Goal: Task Accomplishment & Management: Use online tool/utility

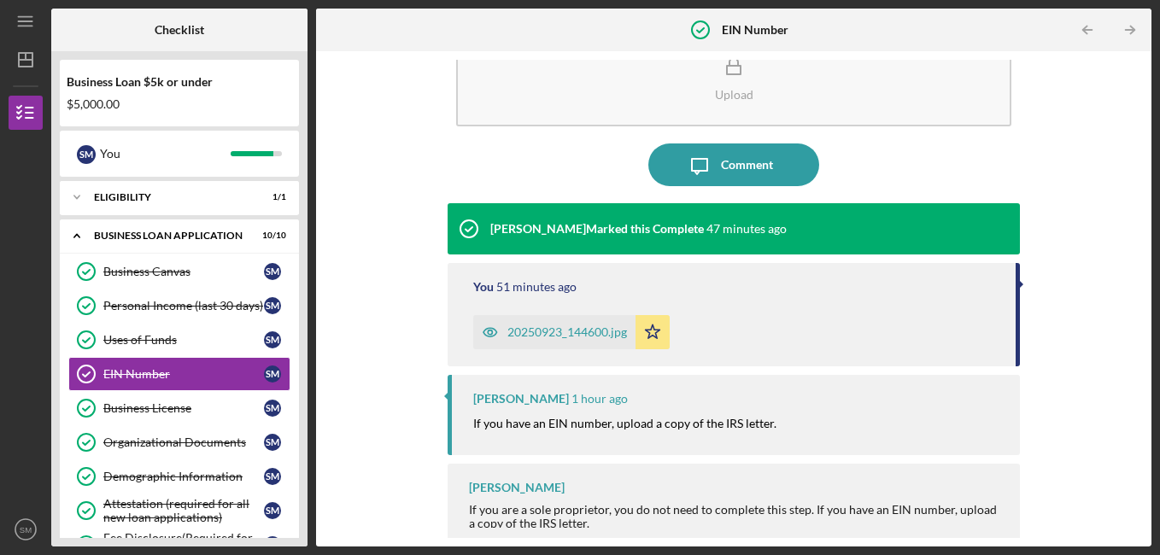
scroll to position [60, 0]
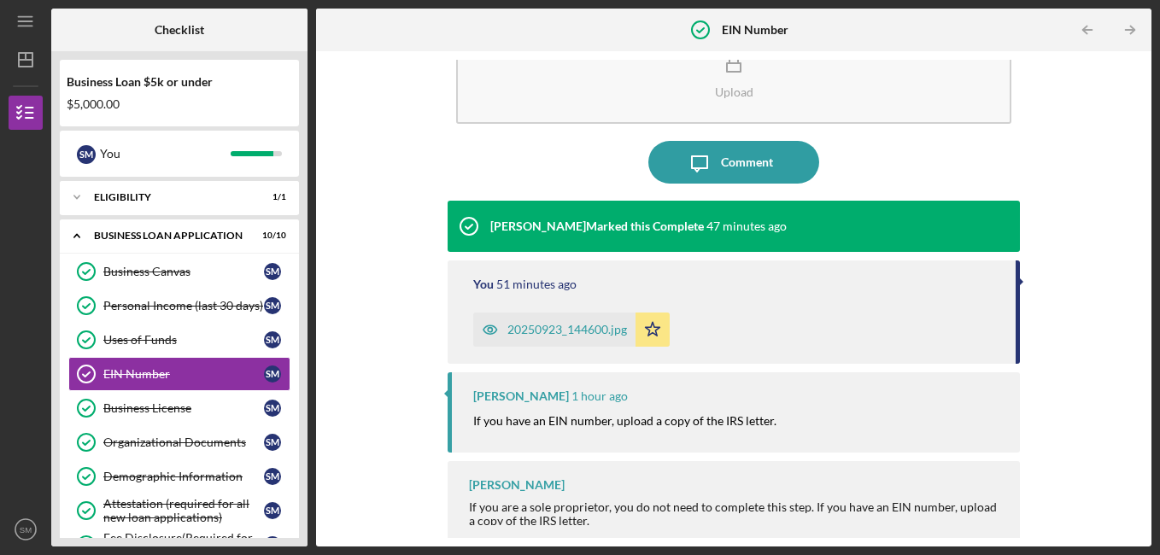
click at [599, 329] on div "20250923_144600.jpg" at bounding box center [567, 330] width 120 height 14
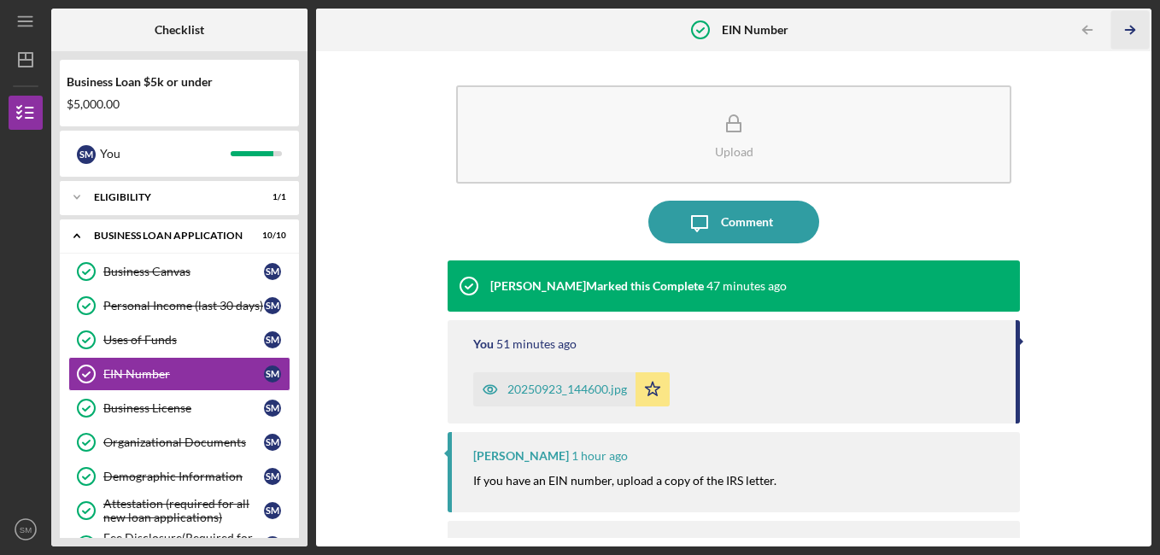
click at [1127, 28] on icon "Icon/Table Pagination Arrow" at bounding box center [1130, 30] width 38 height 38
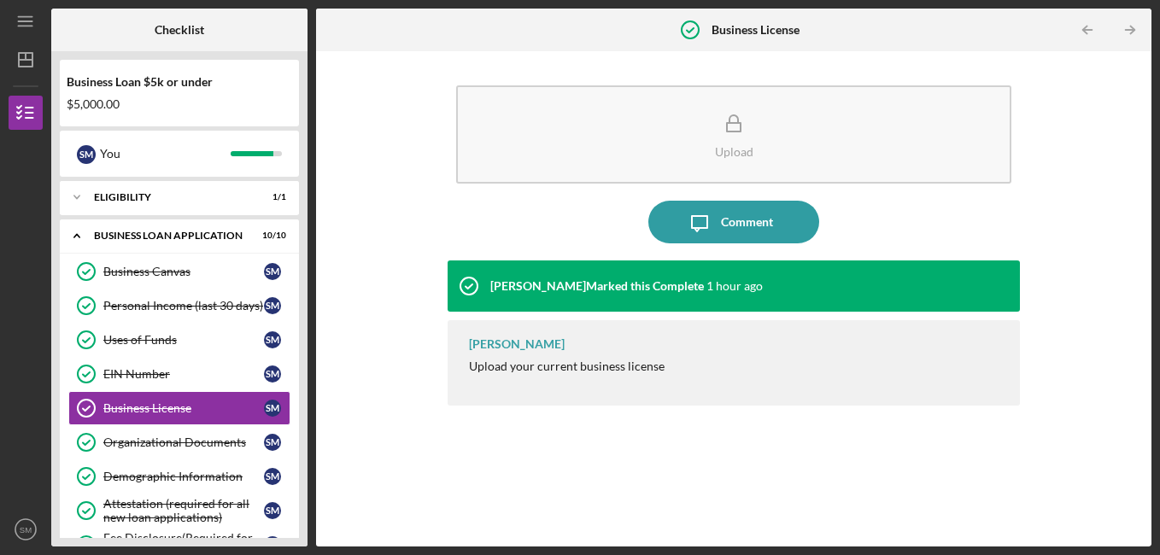
click at [1127, 28] on icon "Icon/Table Pagination Arrow" at bounding box center [1130, 30] width 38 height 38
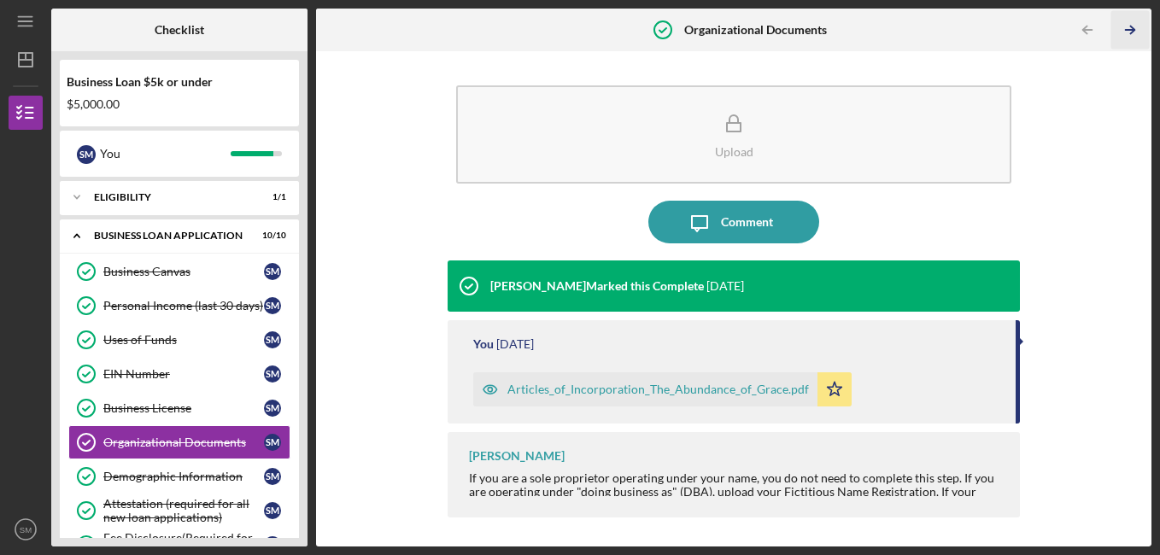
click at [1127, 28] on icon "Icon/Table Pagination Arrow" at bounding box center [1130, 30] width 38 height 38
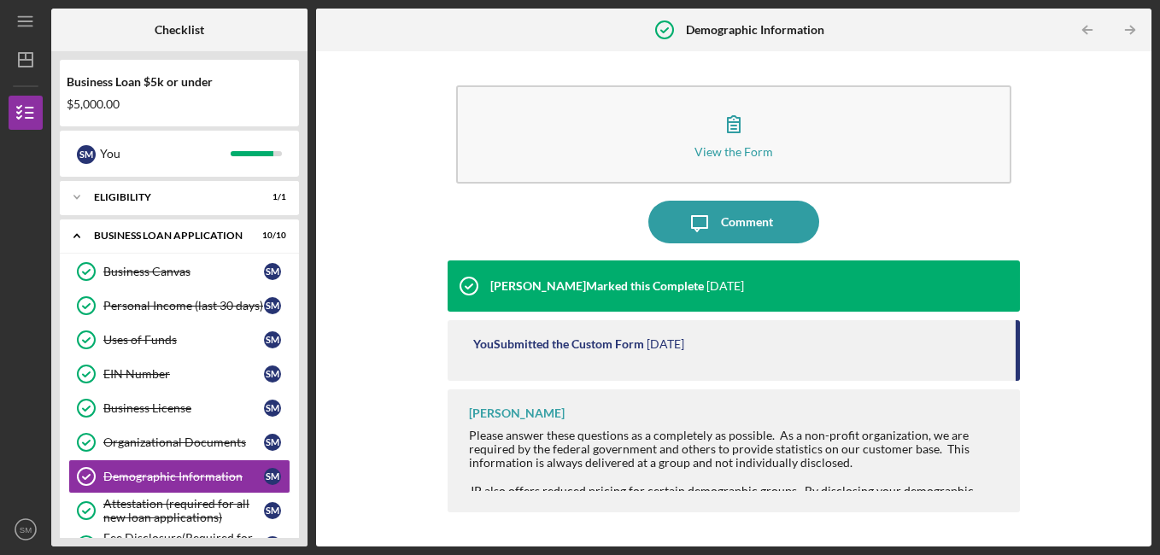
click at [1127, 28] on icon "Icon/Table Pagination Arrow" at bounding box center [1130, 30] width 38 height 38
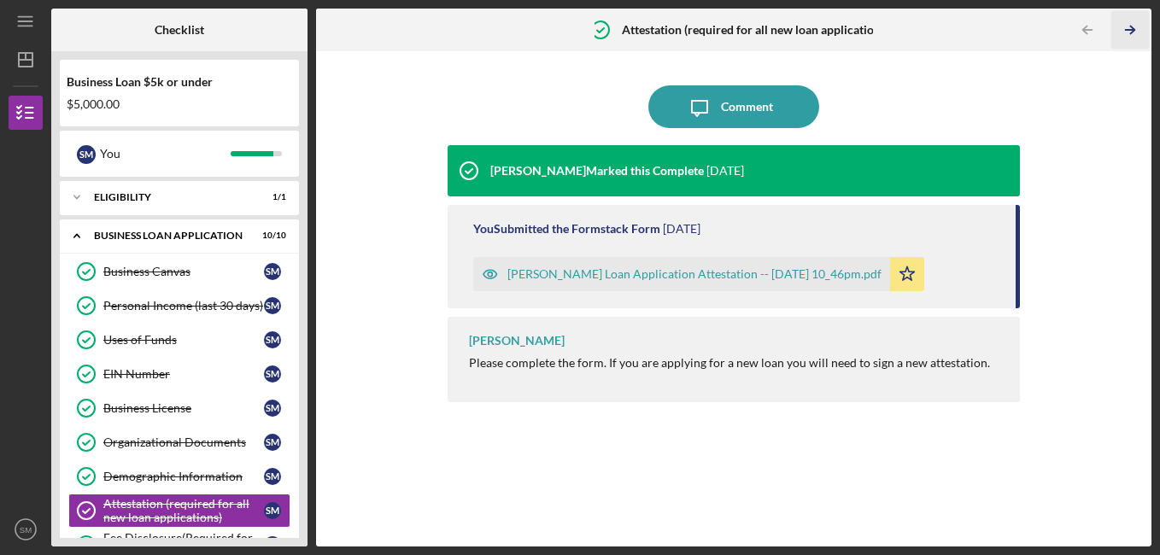
click at [1127, 28] on icon "Icon/Table Pagination Arrow" at bounding box center [1130, 30] width 38 height 38
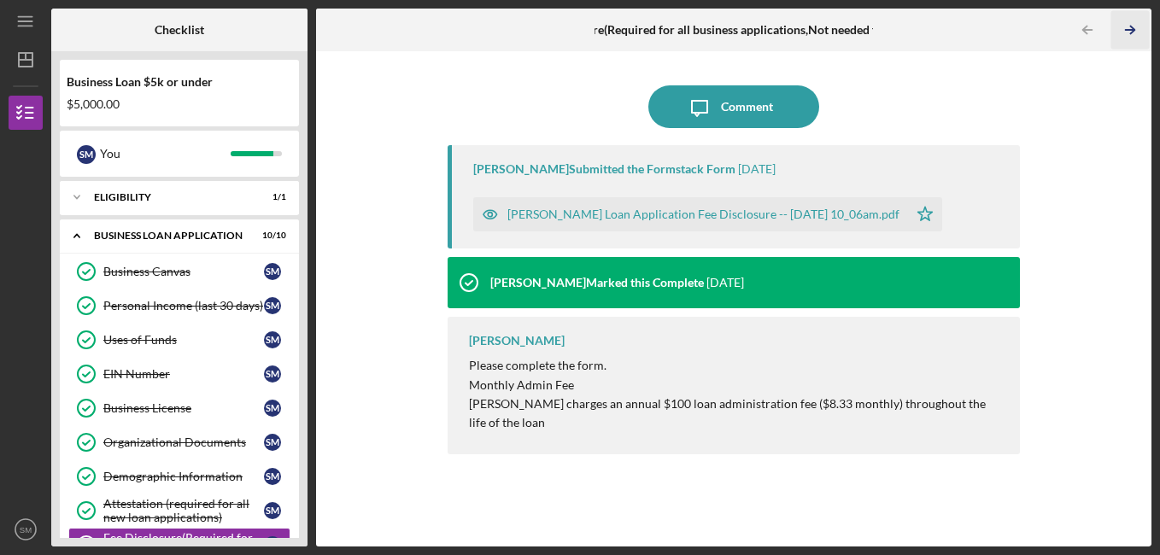
click at [1127, 28] on icon "Icon/Table Pagination Arrow" at bounding box center [1130, 30] width 38 height 38
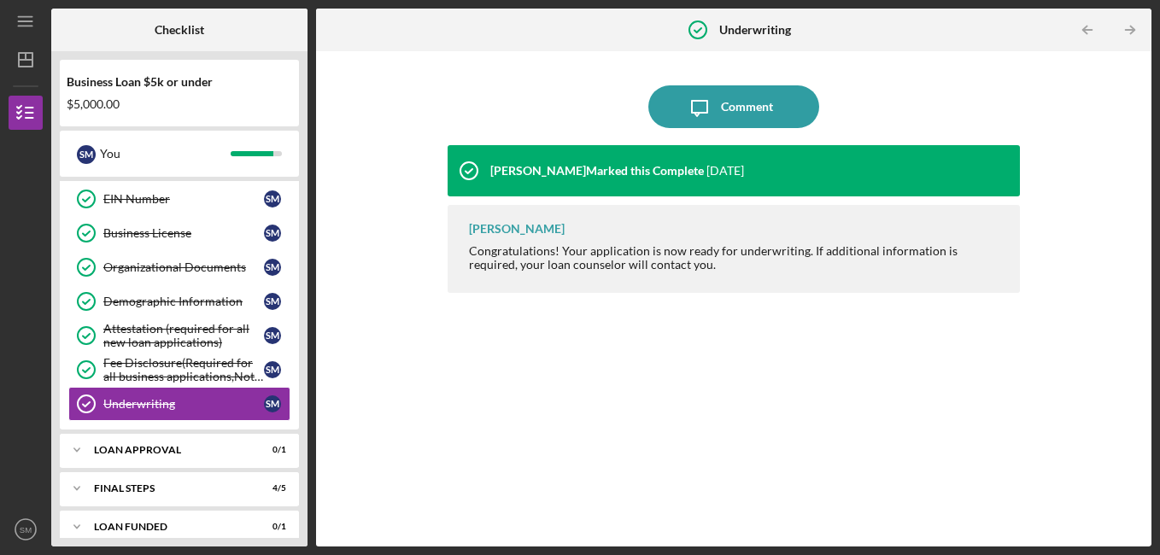
scroll to position [409, 0]
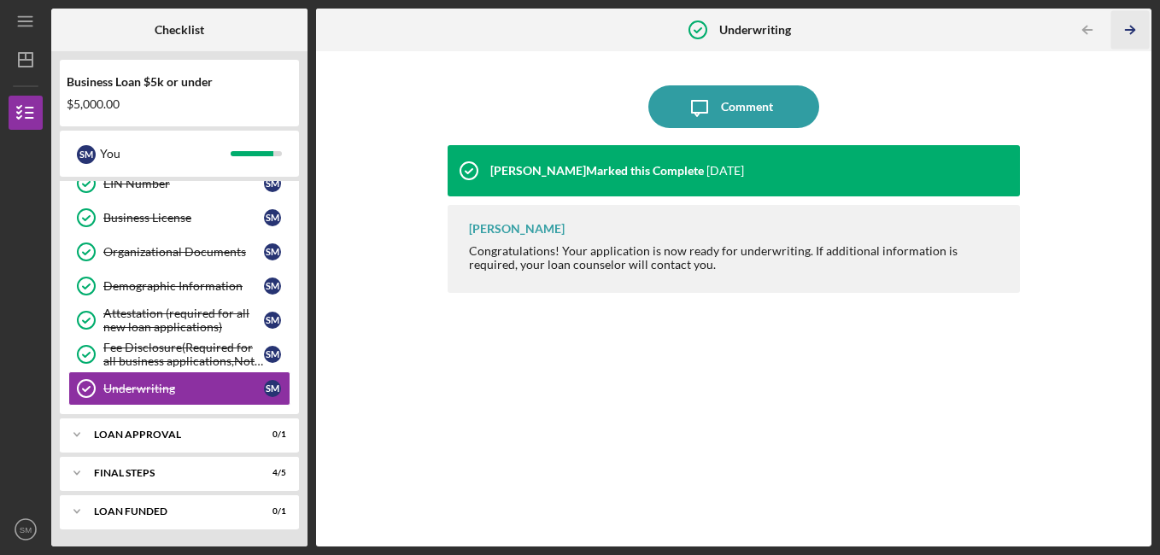
click at [1127, 28] on icon "Icon/Table Pagination Arrow" at bounding box center [1130, 30] width 38 height 38
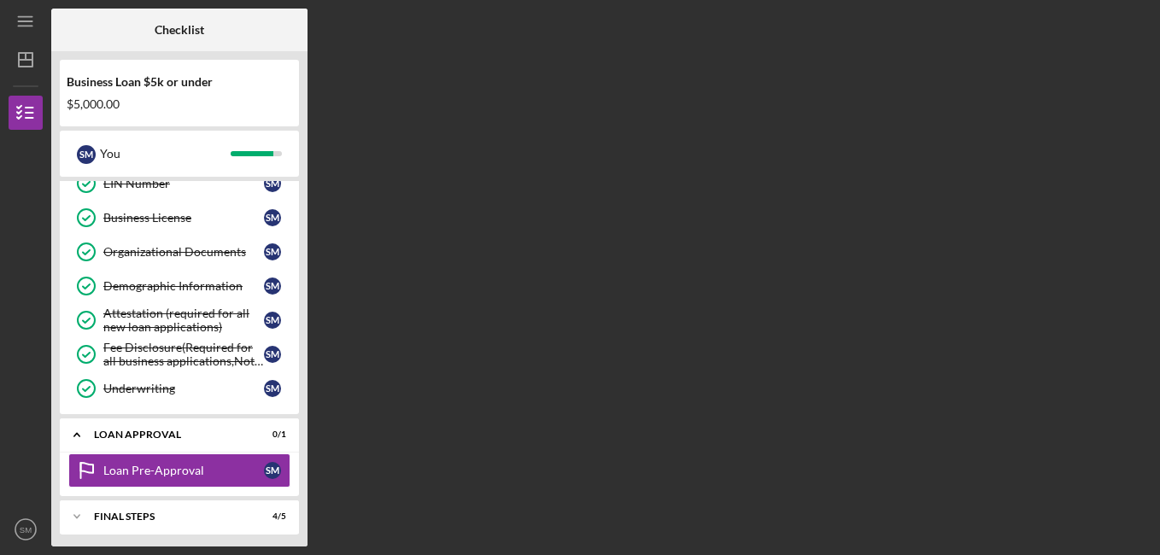
scroll to position [453, 0]
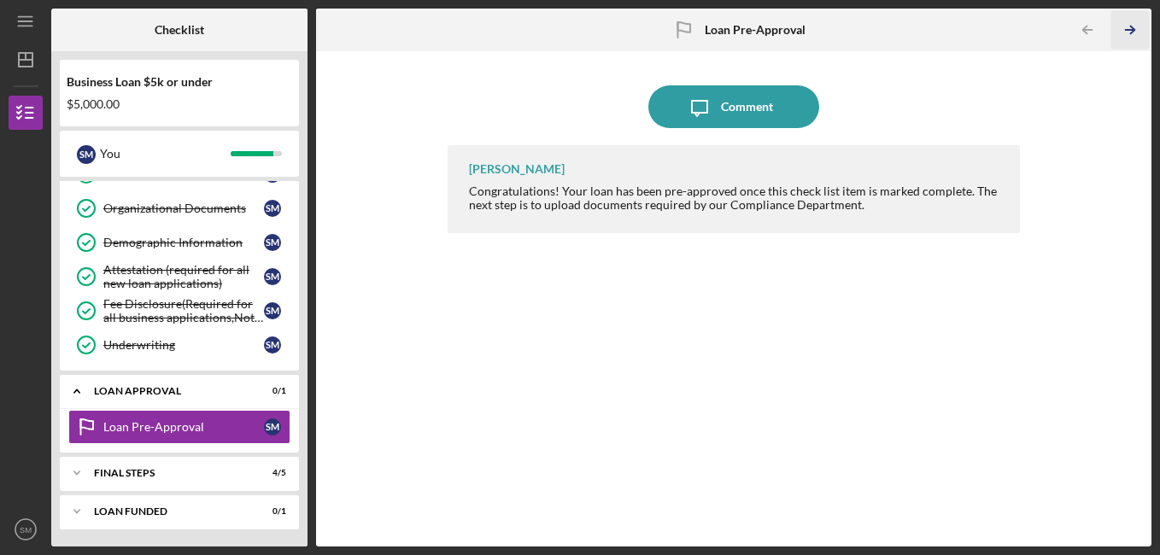
click at [1127, 28] on icon "Icon/Table Pagination Arrow" at bounding box center [1130, 30] width 38 height 38
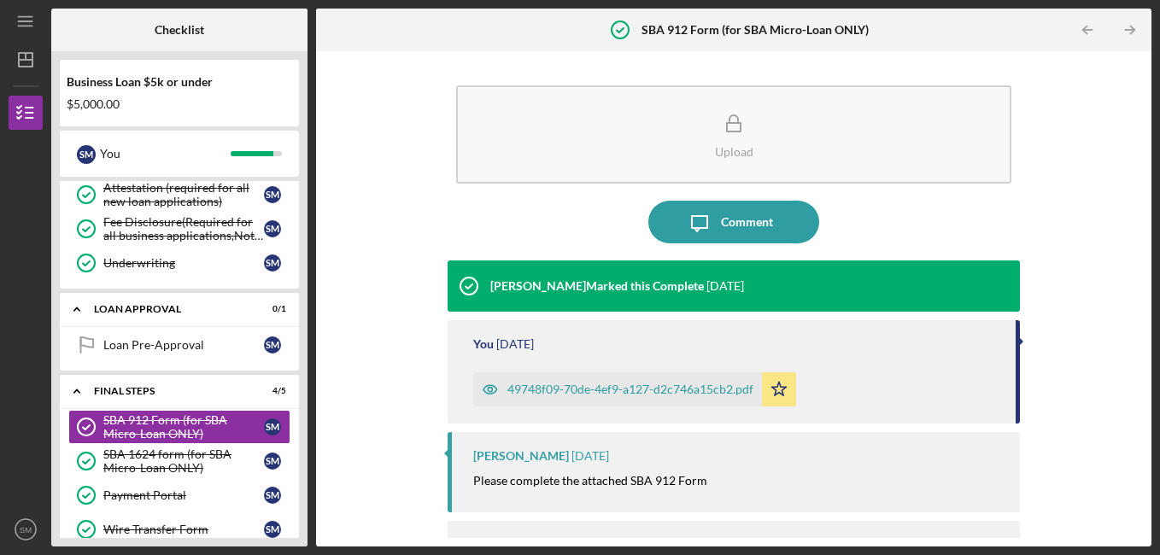
scroll to position [602, 0]
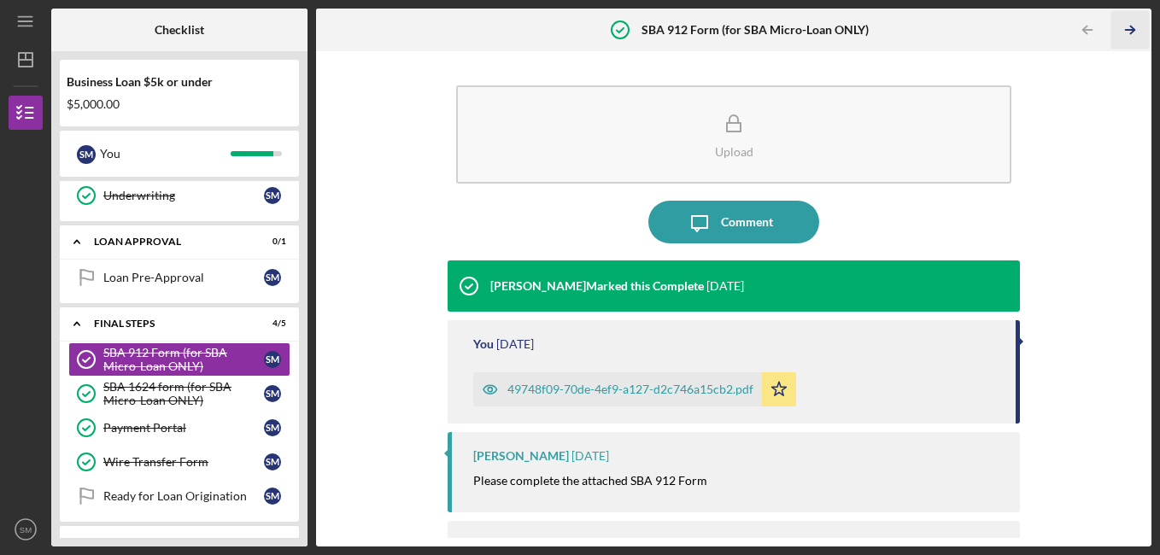
click at [1127, 28] on icon "Icon/Table Pagination Arrow" at bounding box center [1130, 30] width 38 height 38
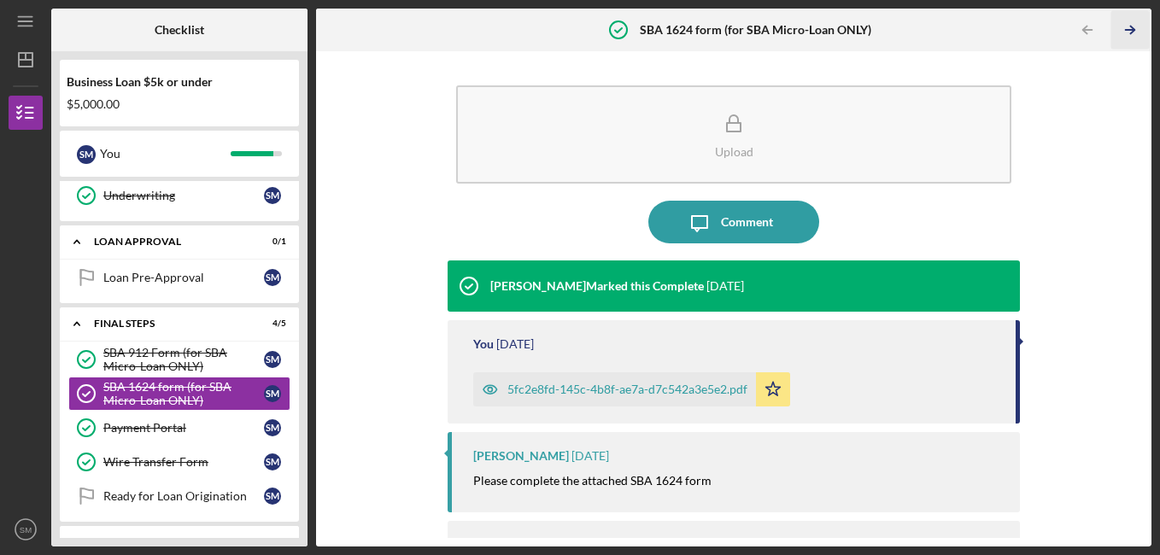
click at [1127, 28] on icon "Icon/Table Pagination Arrow" at bounding box center [1130, 30] width 38 height 38
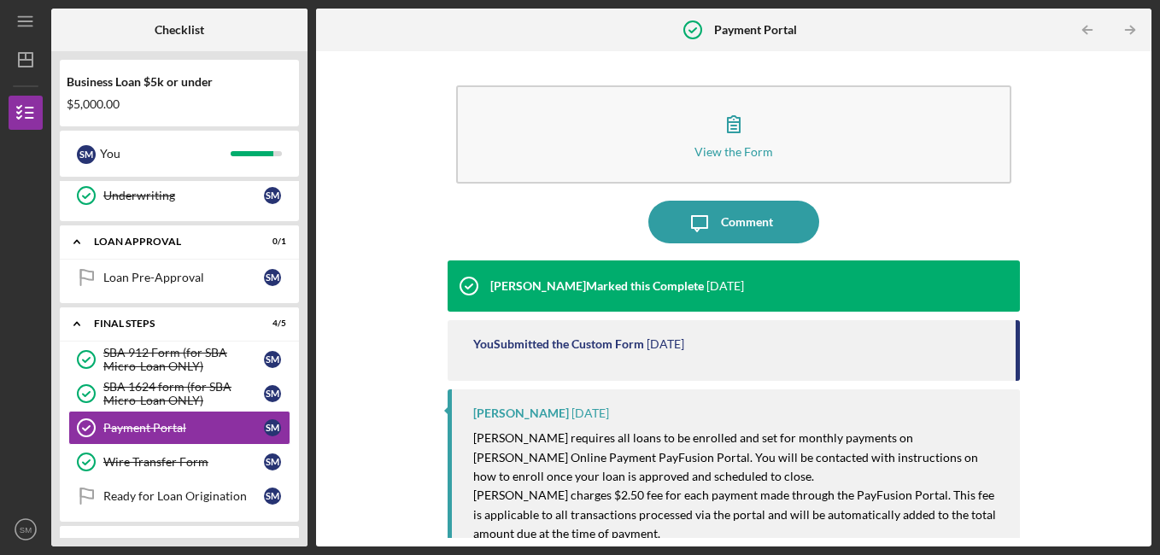
click at [973, 38] on div "Icon/Table Pagination Arrow Icon/Table Pagination Arrow" at bounding box center [1012, 30] width 278 height 43
